Goal: Communication & Community: Ask a question

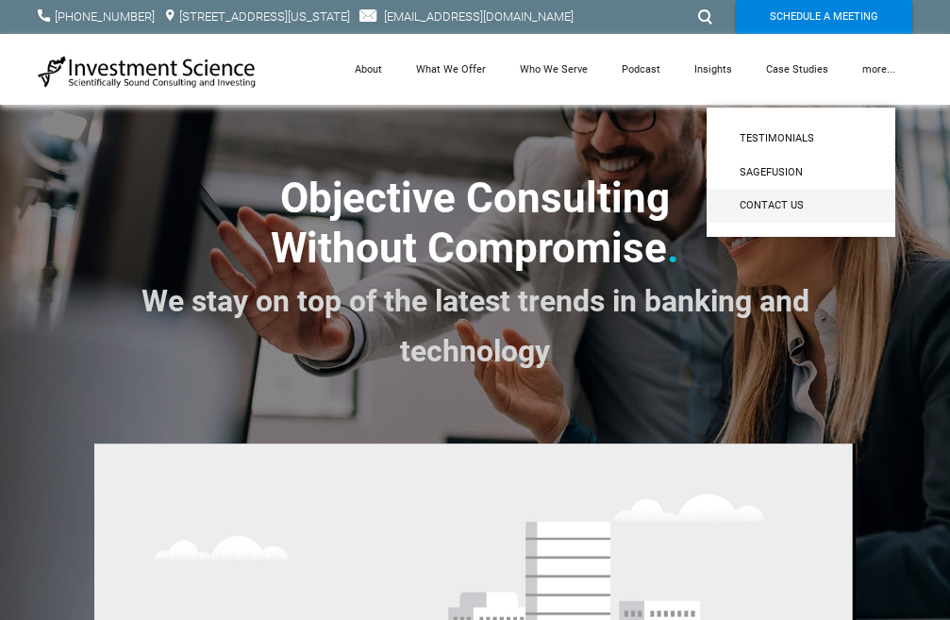
click at [793, 209] on span "Contact Us" at bounding box center [801, 205] width 123 height 17
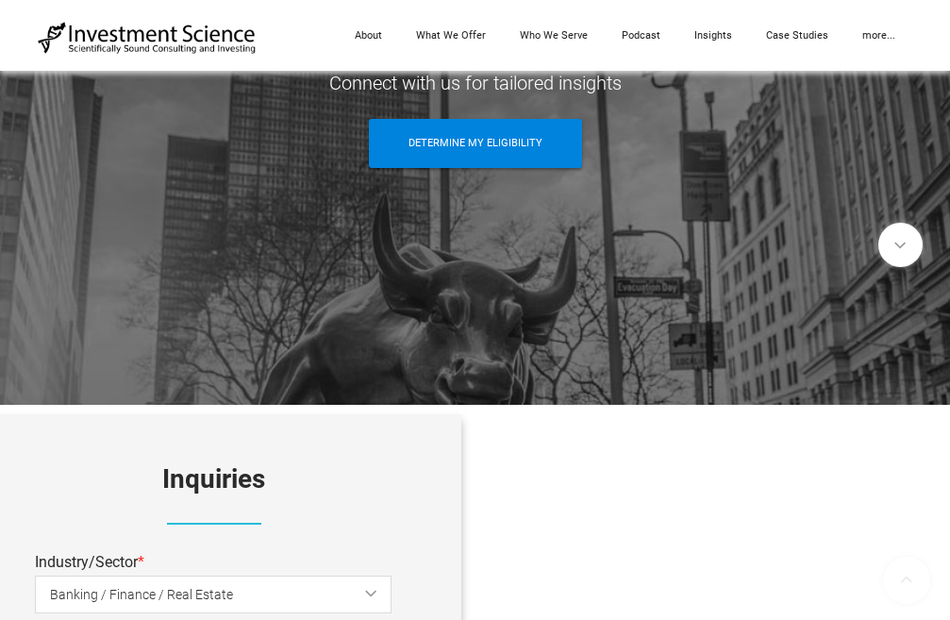
scroll to position [566, 0]
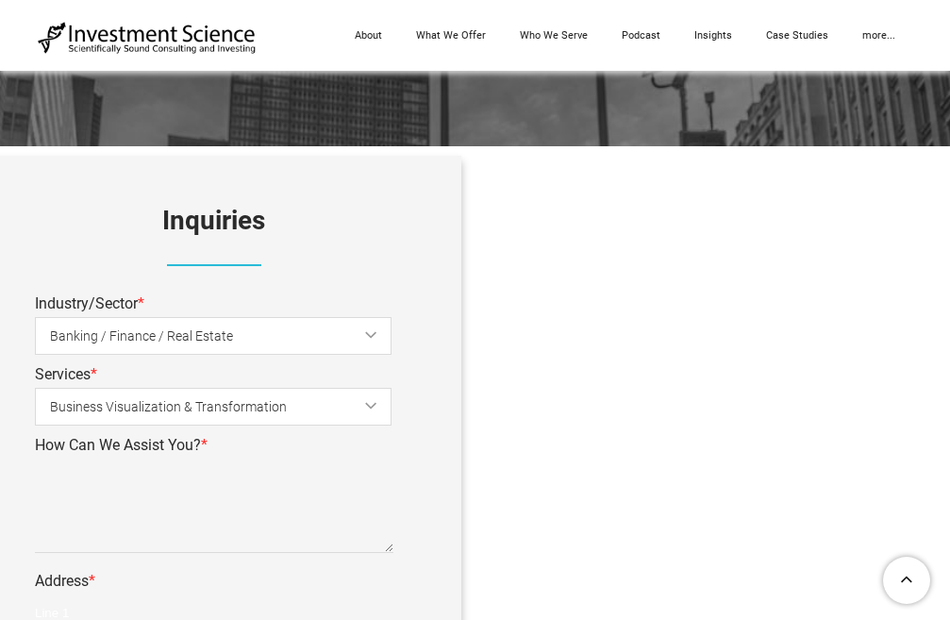
click at [122, 604] on input "Line 1" at bounding box center [214, 613] width 359 height 38
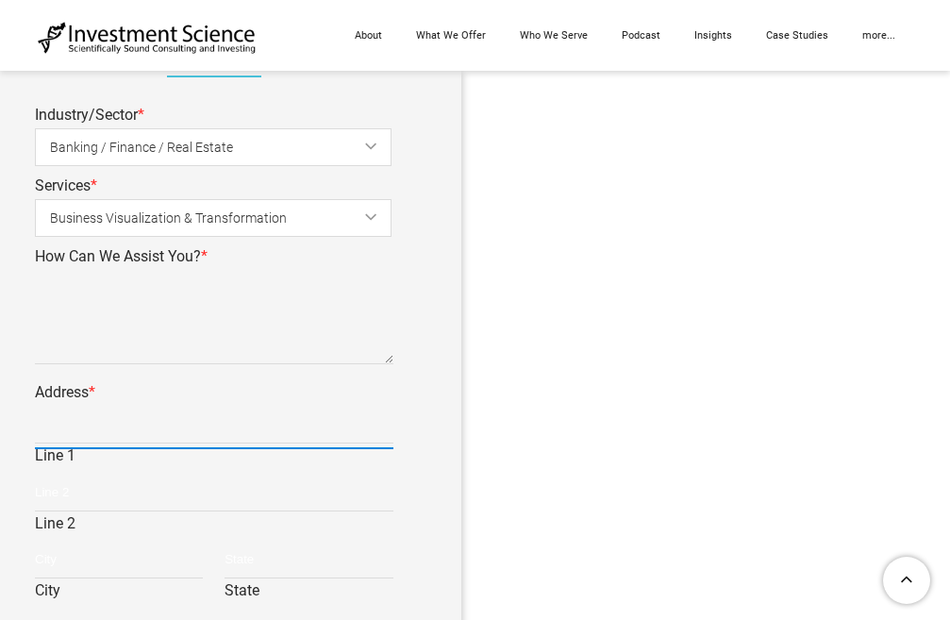
click at [111, 428] on input "Line 1" at bounding box center [214, 425] width 359 height 38
type input "7848 W Sahara Ave, Las Vegas, Nevada, 89117"
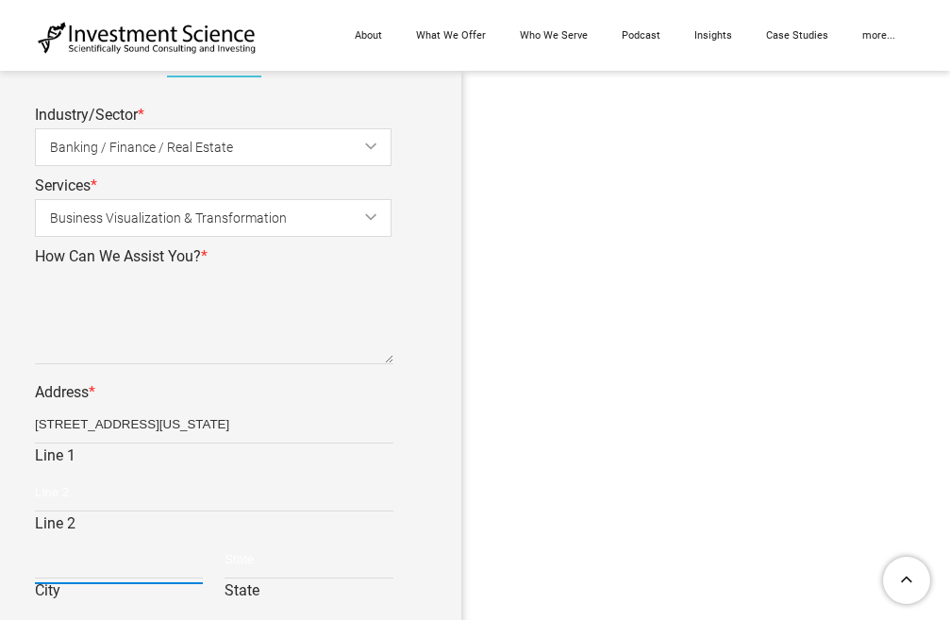
type input "Las Vegas"
type input "Nevada"
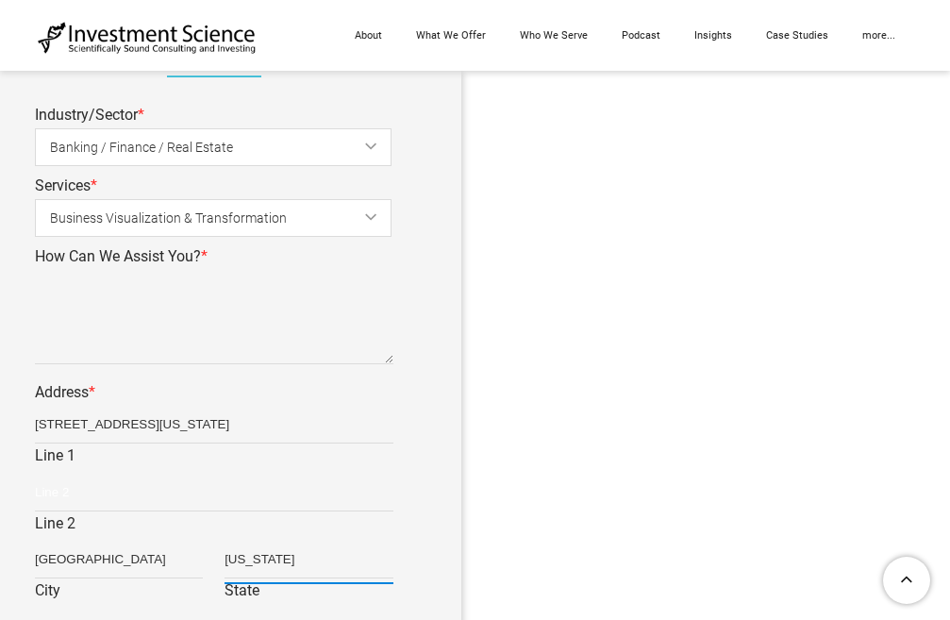
type input "89117"
type input "United States"
type input "Emily"
type input "Allison"
type input "emily@vas4hire.com"
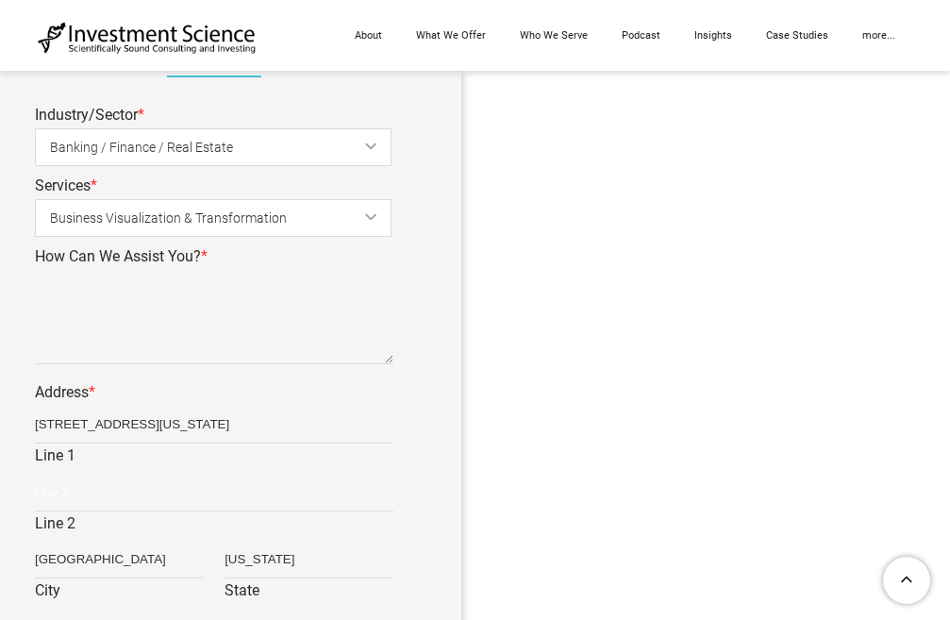
type input "2168596131"
click at [248, 156] on span "Banking / Finance / Real Estate" at bounding box center [228, 147] width 357 height 42
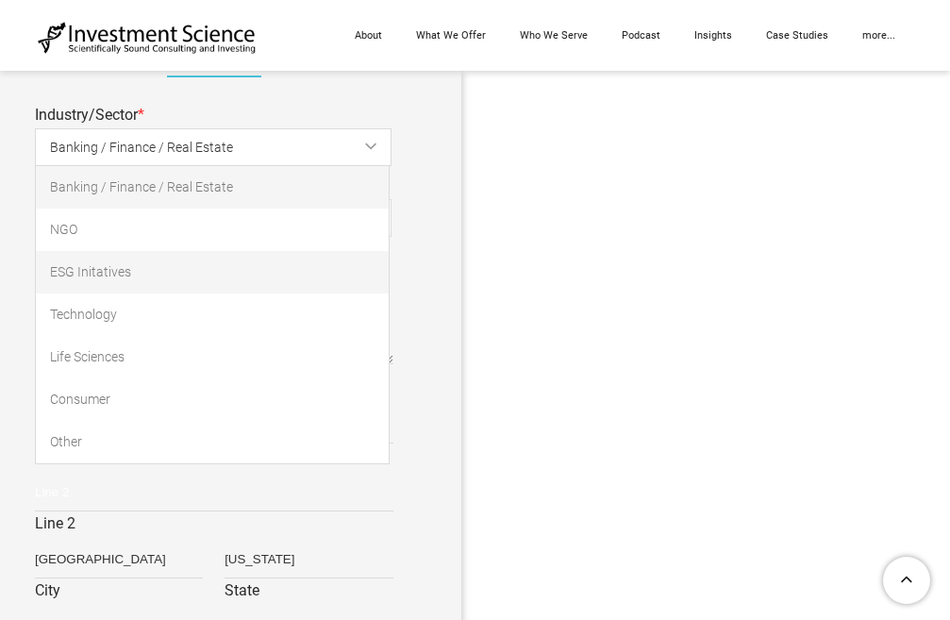
click at [193, 275] on link "ESG Initatives" at bounding box center [212, 272] width 353 height 42
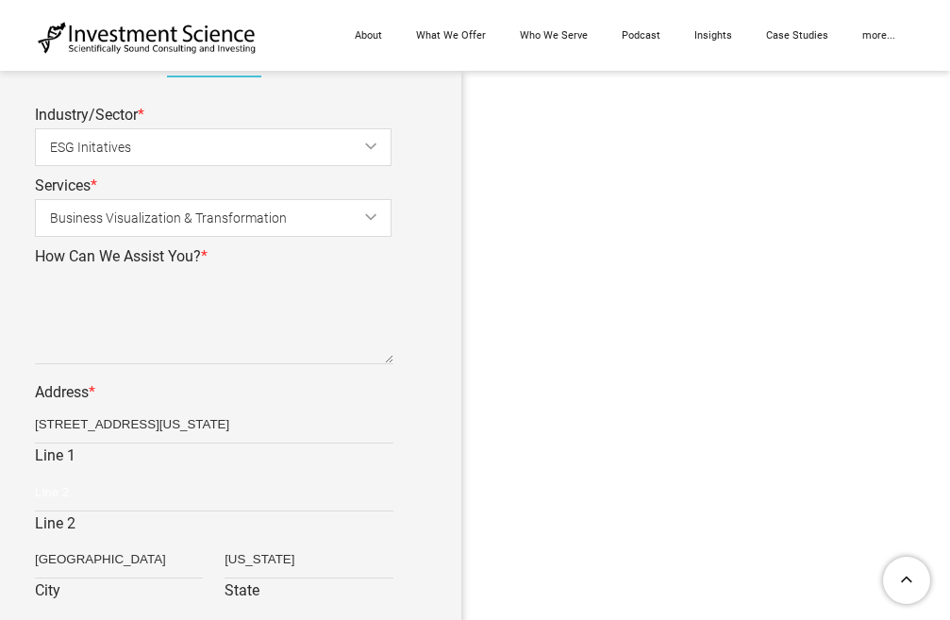
click at [202, 229] on span "Business Visualization & Transformation" at bounding box center [228, 218] width 357 height 42
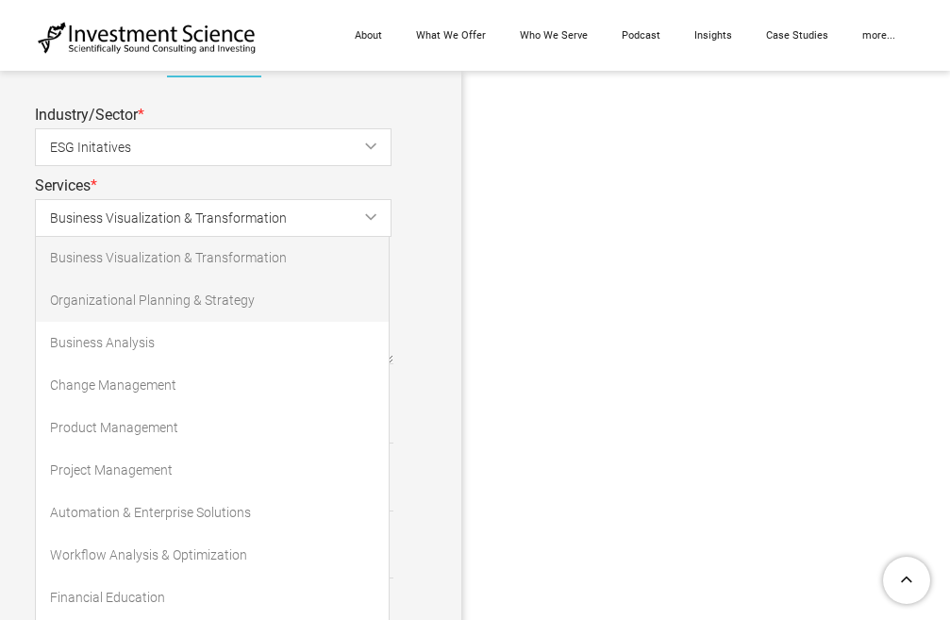
click at [177, 306] on link "Organizational Planning & Strategy" at bounding box center [212, 300] width 353 height 42
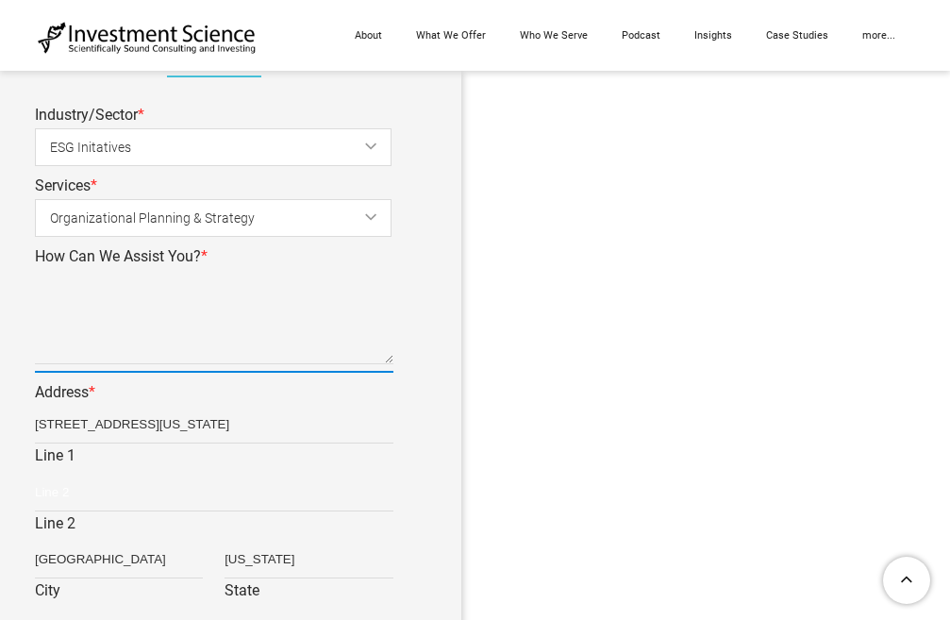
click at [136, 331] on textarea "How Can We Assist You? *" at bounding box center [214, 317] width 359 height 94
paste textarea "Hi, I’m Emily with VAs 4 Hire. We provide Virtual Assistants to help with Prosp…"
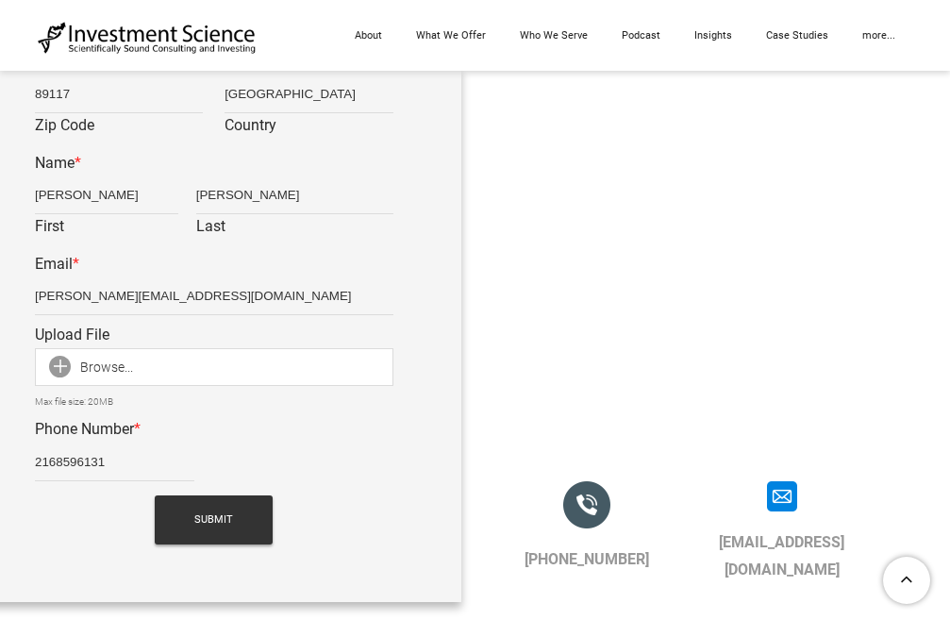
scroll to position [1321, 0]
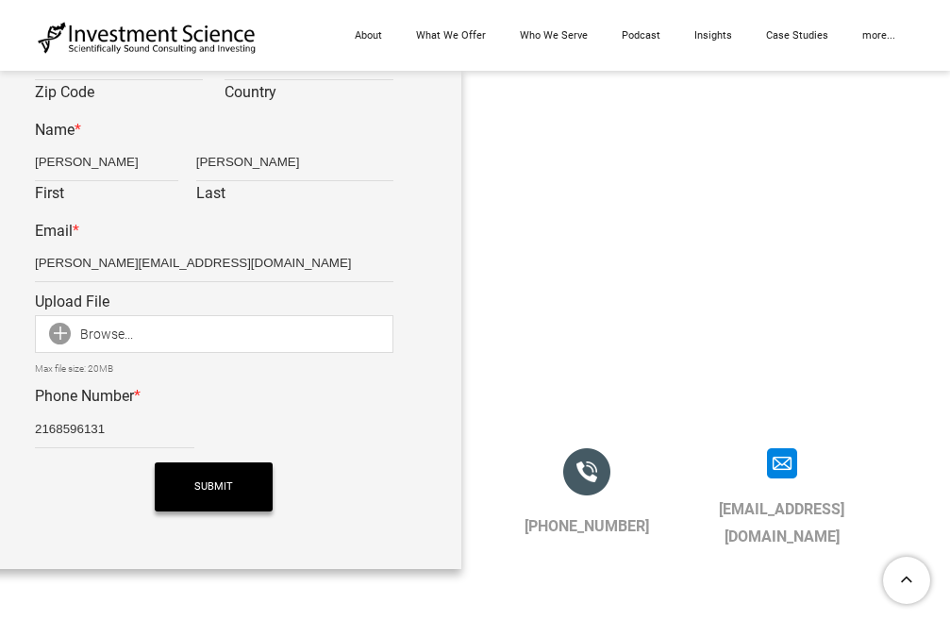
type textarea "Hi, I’m Emily with VAs 4 Hire. We provide Virtual Assistants to help with Prosp…"
click at [198, 481] on span "Submit" at bounding box center [213, 486] width 39 height 49
